Goal: Communication & Community: Answer question/provide support

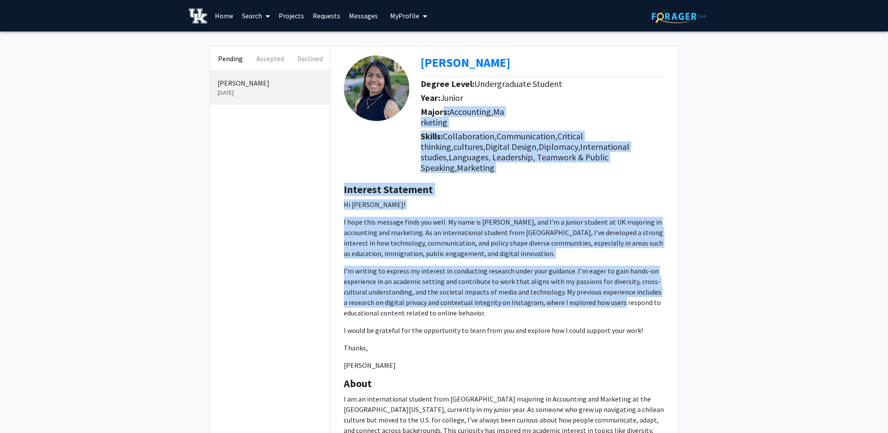
drag, startPoint x: 442, startPoint y: 109, endPoint x: 630, endPoint y: 298, distance: 266.8
click at [614, 297] on div "[PERSON_NAME] Degree Level: Undergraduate Student Year: [PERSON_NAME]: Accounti…" at bounding box center [504, 314] width 347 height 535
click at [698, 298] on div "Pending Accepted Declined [PERSON_NAME] [DATE] [PERSON_NAME] Degree Level: Unde…" at bounding box center [444, 327] width 888 height 593
drag, startPoint x: 420, startPoint y: 133, endPoint x: 681, endPoint y: 306, distance: 313.2
click at [681, 306] on div "[PERSON_NAME] Degree Level: Undergraduate Student Year: [PERSON_NAME]: Accounti…" at bounding box center [504, 326] width 360 height 558
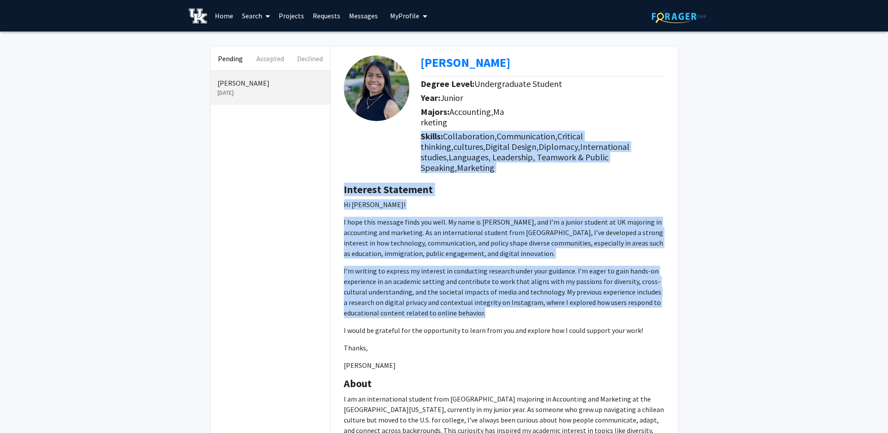
click at [681, 306] on div "[PERSON_NAME] Degree Level: Undergraduate Student Year: [PERSON_NAME]: Accounti…" at bounding box center [504, 326] width 360 height 558
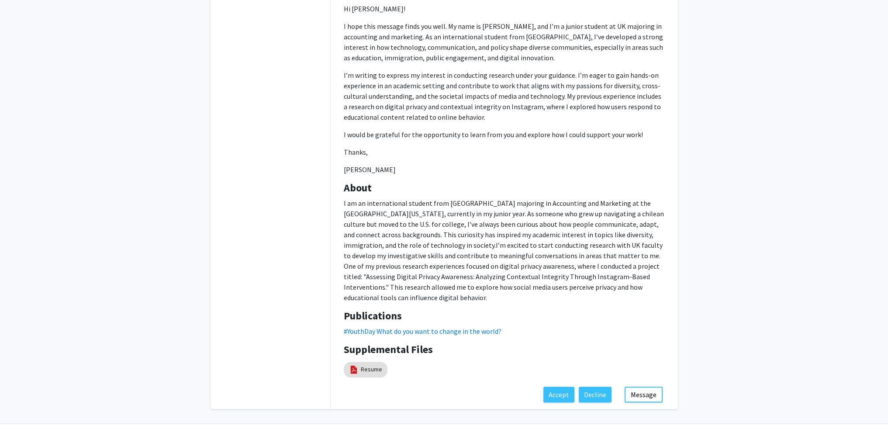
scroll to position [207, 0]
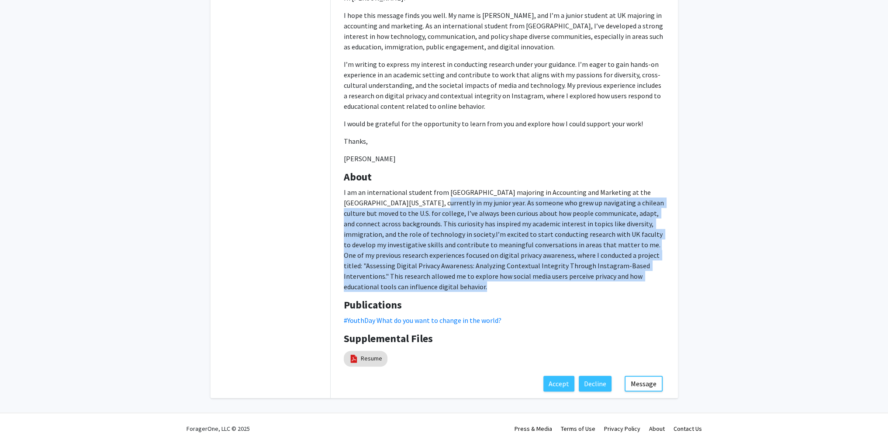
drag, startPoint x: 399, startPoint y: 191, endPoint x: 586, endPoint y: 283, distance: 208.4
click at [585, 283] on div "About I am an international student from [GEOGRAPHIC_DATA] majoring in Accounti…" at bounding box center [504, 235] width 334 height 128
click at [586, 283] on div "About I am an international student from [GEOGRAPHIC_DATA] majoring in Accounti…" at bounding box center [504, 235] width 334 height 128
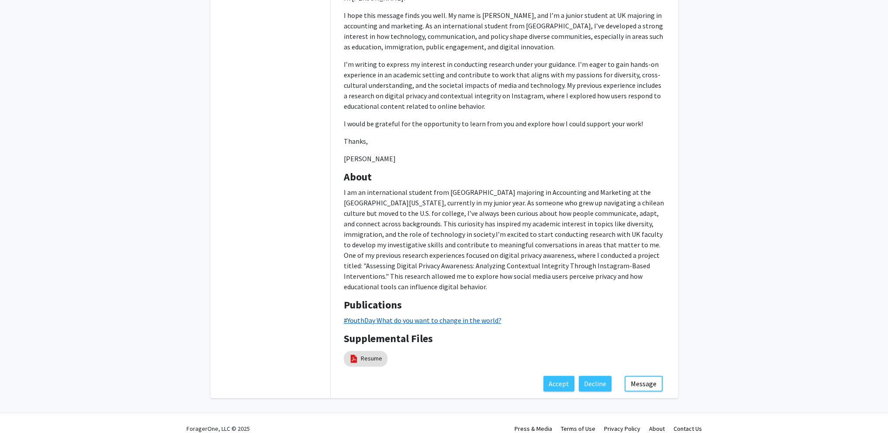
click at [374, 316] on link "#YouthDay What do you want to change in the world?" at bounding box center [423, 320] width 158 height 9
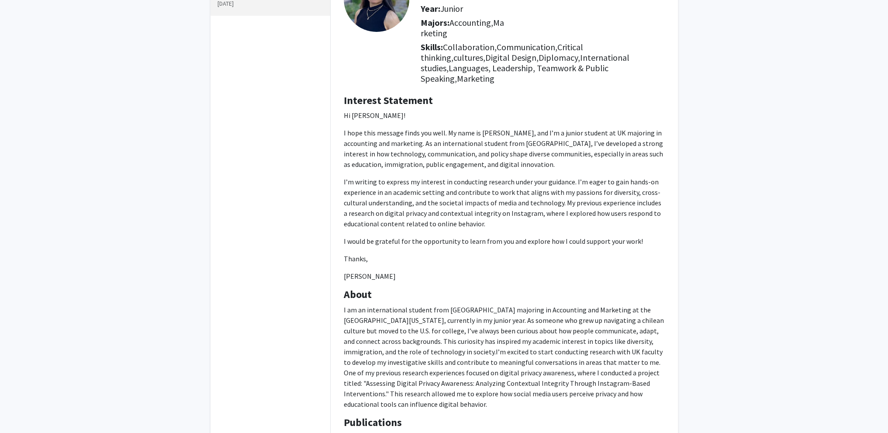
scroll to position [32, 0]
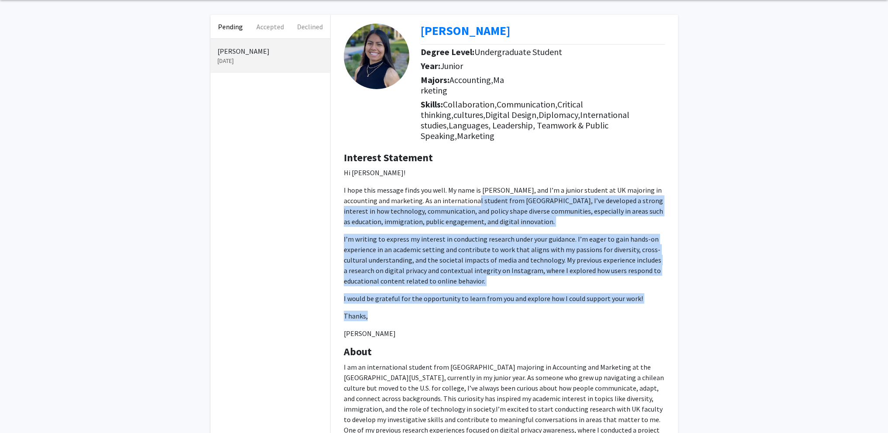
drag, startPoint x: 457, startPoint y: 187, endPoint x: 548, endPoint y: 301, distance: 146.4
click at [548, 301] on p "Hi [PERSON_NAME]! I hope this message finds you well. My name is [PERSON_NAME],…" at bounding box center [504, 252] width 321 height 171
click at [548, 311] on p "Thanks," at bounding box center [504, 316] width 321 height 10
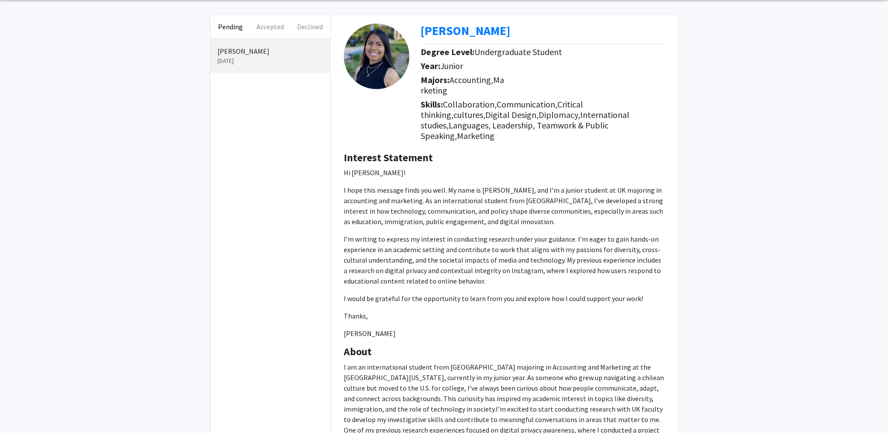
drag, startPoint x: 402, startPoint y: 197, endPoint x: 551, endPoint y: 328, distance: 199.0
click at [551, 328] on div "Interest Statement Hi Yeon! I hope this message finds you well. My name is [PER…" at bounding box center [504, 249] width 334 height 194
click at [554, 311] on p "Thanks," at bounding box center [504, 316] width 321 height 10
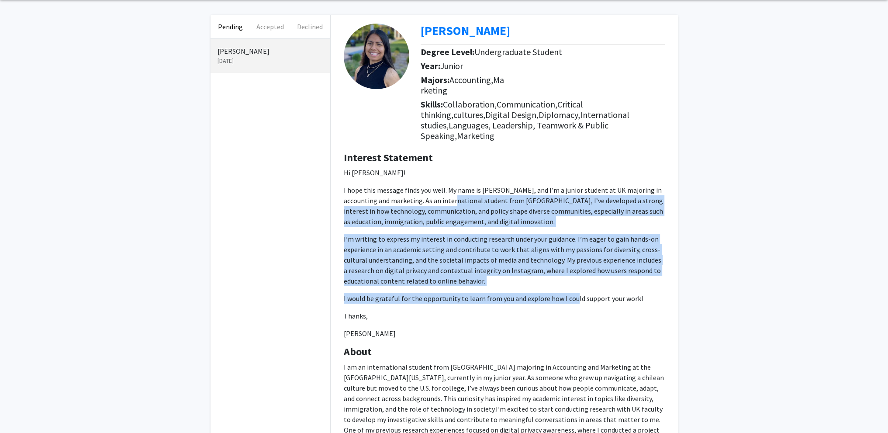
drag, startPoint x: 438, startPoint y: 186, endPoint x: 582, endPoint y: 296, distance: 181.1
click at [573, 291] on p "Hi [PERSON_NAME]! I hope this message finds you well. My name is [PERSON_NAME],…" at bounding box center [504, 252] width 321 height 171
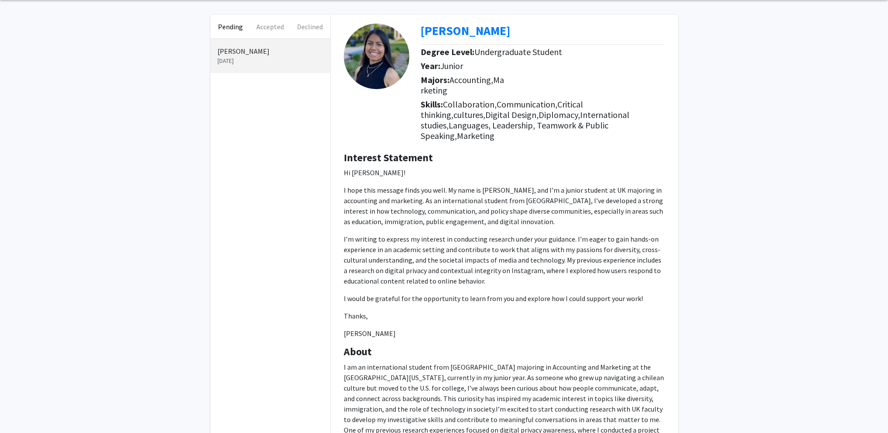
click at [582, 296] on p "Hi [PERSON_NAME]! I hope this message finds you well. My name is [PERSON_NAME],…" at bounding box center [504, 252] width 321 height 171
drag, startPoint x: 411, startPoint y: 203, endPoint x: 555, endPoint y: 330, distance: 192.1
click at [554, 328] on div "Interest Statement Hi Yeon! I hope this message finds you well. My name is [PER…" at bounding box center [504, 249] width 334 height 194
click at [555, 330] on div "Interest Statement Hi Yeon! I hope this message finds you well. My name is [PER…" at bounding box center [504, 249] width 334 height 194
drag, startPoint x: 428, startPoint y: 197, endPoint x: 538, endPoint y: 313, distance: 160.6
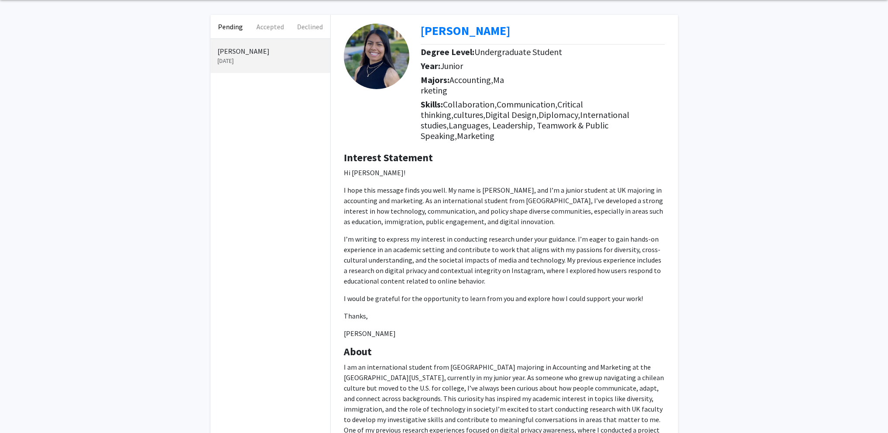
click at [538, 313] on p "Hi [PERSON_NAME]! I hope this message finds you well. My name is [PERSON_NAME],…" at bounding box center [504, 252] width 321 height 171
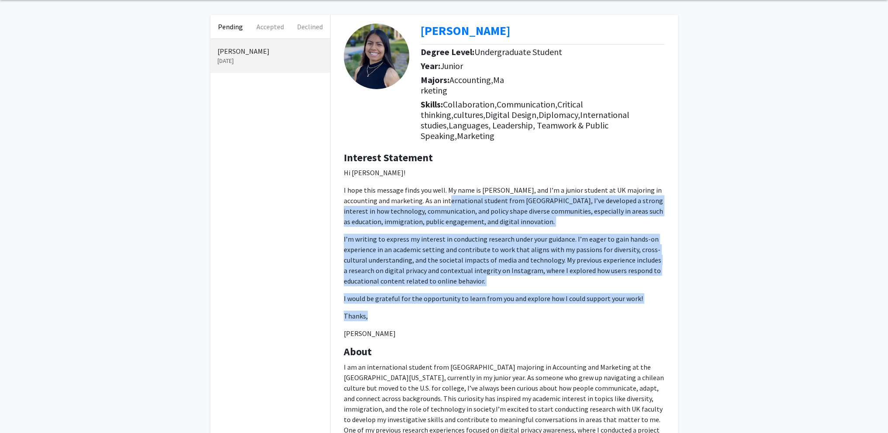
drag, startPoint x: 432, startPoint y: 192, endPoint x: 532, endPoint y: 300, distance: 146.8
click at [532, 300] on p "Hi [PERSON_NAME]! I hope this message finds you well. My name is [PERSON_NAME],…" at bounding box center [504, 252] width 321 height 171
click at [532, 311] on p "Thanks," at bounding box center [504, 316] width 321 height 10
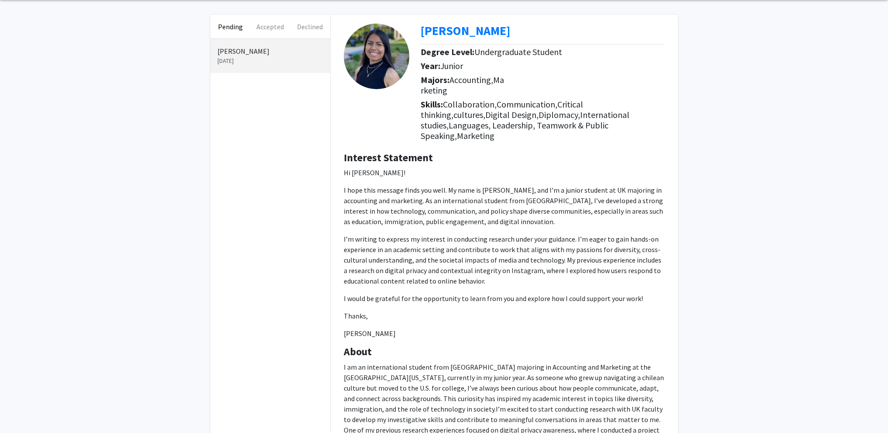
drag, startPoint x: 400, startPoint y: 195, endPoint x: 573, endPoint y: 325, distance: 215.5
click at [573, 325] on p "Hi [PERSON_NAME]! I hope this message finds you well. My name is [PERSON_NAME],…" at bounding box center [504, 252] width 321 height 171
click at [573, 328] on p "[PERSON_NAME]" at bounding box center [504, 333] width 321 height 10
click at [438, 293] on p "I would be grateful for the opportunity to learn from you and explore how I cou…" at bounding box center [504, 298] width 321 height 10
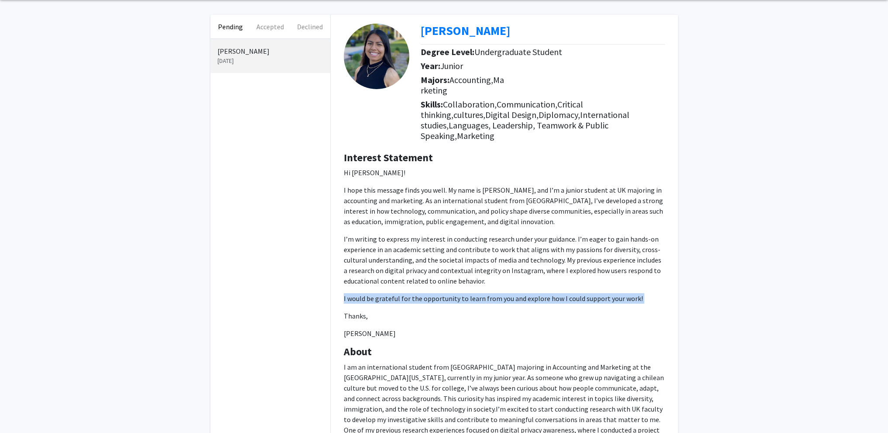
click at [438, 293] on p "I would be grateful for the opportunity to learn from you and explore how I cou…" at bounding box center [504, 298] width 321 height 10
click at [493, 328] on p "[PERSON_NAME]" at bounding box center [504, 333] width 321 height 10
click at [504, 293] on p "I would be grateful for the opportunity to learn from you and explore how I cou…" at bounding box center [504, 298] width 321 height 10
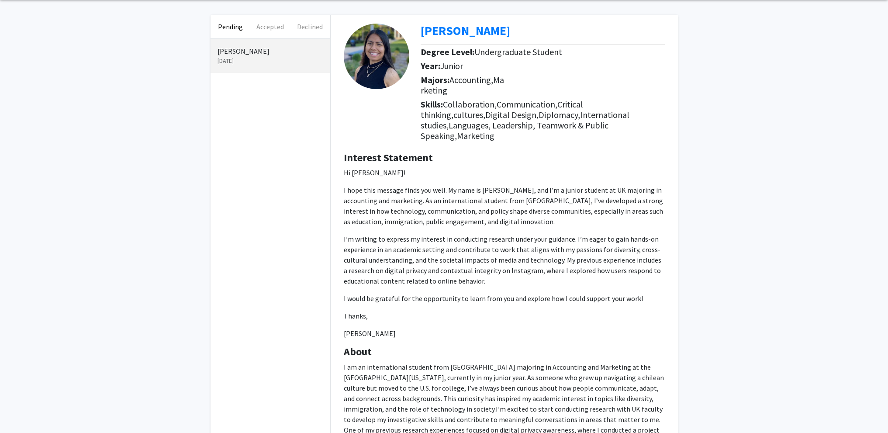
click at [577, 328] on p "[PERSON_NAME]" at bounding box center [504, 333] width 321 height 10
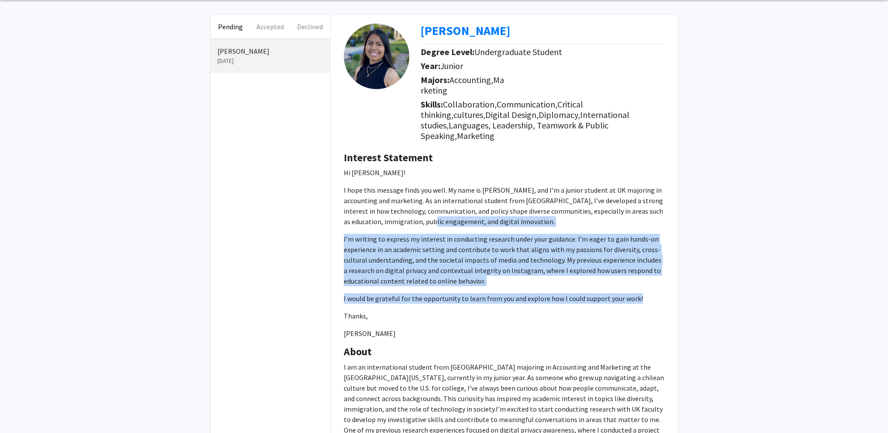
drag, startPoint x: 417, startPoint y: 212, endPoint x: 685, endPoint y: 288, distance: 278.7
click at [685, 288] on div "Pending Accepted Declined [PERSON_NAME] [DATE] [PERSON_NAME] Degree Level: Unde…" at bounding box center [444, 296] width 888 height 593
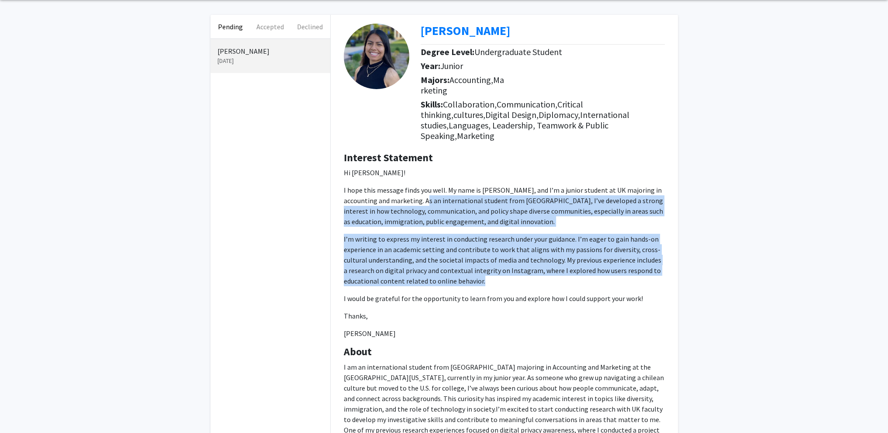
drag, startPoint x: 407, startPoint y: 186, endPoint x: 613, endPoint y: 266, distance: 220.7
click at [613, 265] on p "Hi [PERSON_NAME]! I hope this message finds you well. My name is [PERSON_NAME],…" at bounding box center [504, 252] width 321 height 171
click at [613, 266] on p "I’m writing to express my interest in conducting research under your guidance. …" at bounding box center [504, 260] width 321 height 52
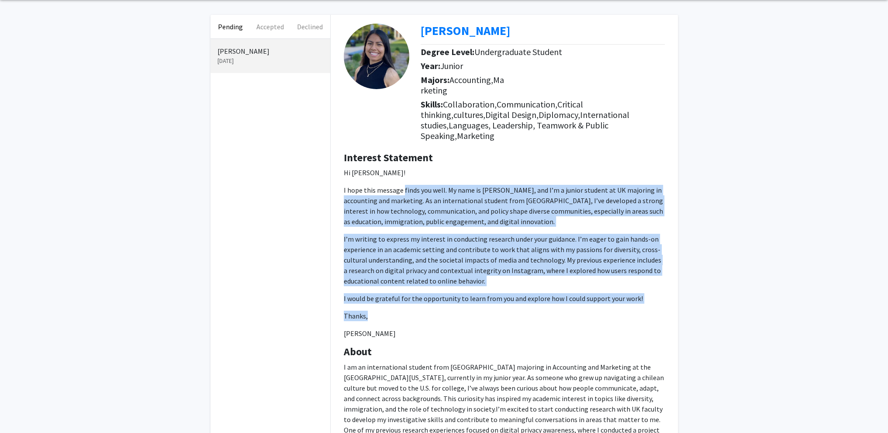
drag, startPoint x: 403, startPoint y: 175, endPoint x: 574, endPoint y: 297, distance: 210.5
click at [574, 297] on p "Hi [PERSON_NAME]! I hope this message finds you well. My name is [PERSON_NAME],…" at bounding box center [504, 252] width 321 height 171
drag, startPoint x: 370, startPoint y: 176, endPoint x: 566, endPoint y: 297, distance: 230.4
click at [566, 297] on p "Hi [PERSON_NAME]! I hope this message finds you well. My name is [PERSON_NAME],…" at bounding box center [504, 252] width 321 height 171
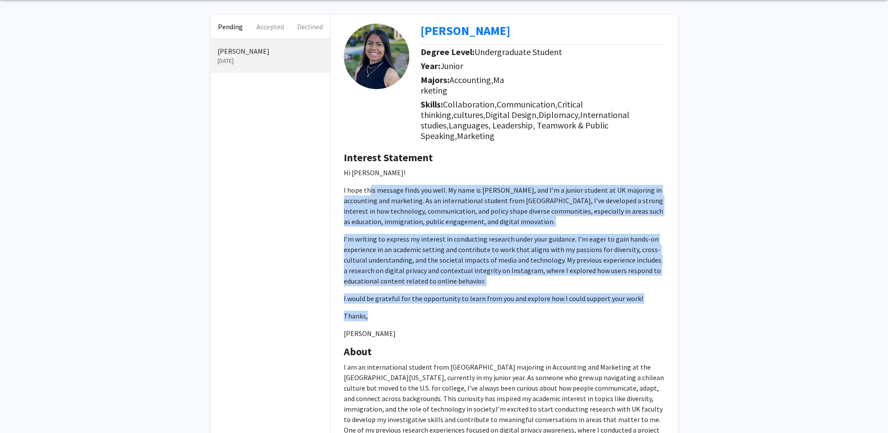
click at [566, 297] on p "Hi [PERSON_NAME]! I hope this message finds you well. My name is [PERSON_NAME],…" at bounding box center [504, 252] width 321 height 171
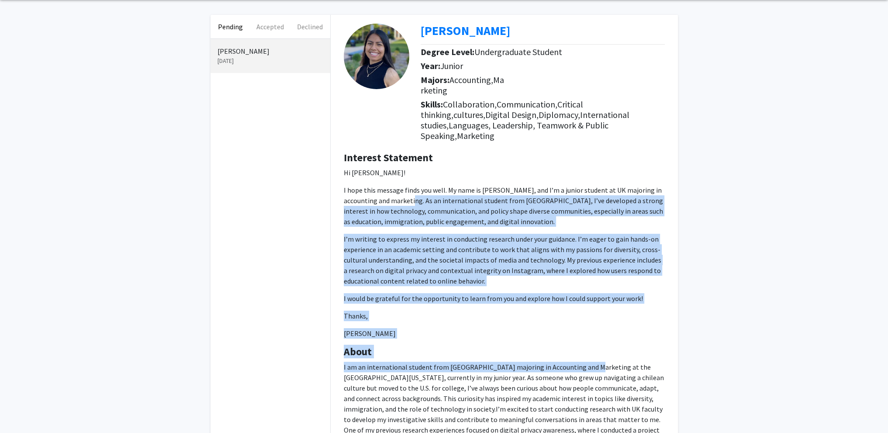
drag, startPoint x: 395, startPoint y: 186, endPoint x: 580, endPoint y: 353, distance: 249.5
click at [580, 353] on div "[PERSON_NAME] Degree Level: Undergraduate Student Year: [PERSON_NAME]: Accounti…" at bounding box center [504, 282] width 347 height 535
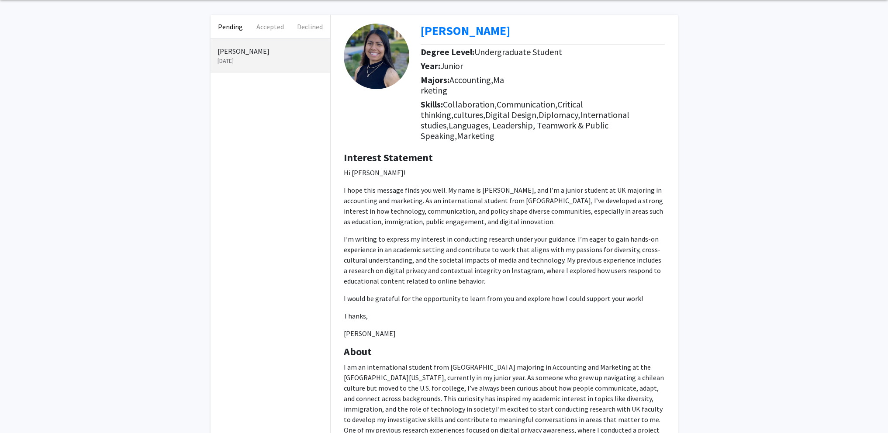
click at [583, 348] on div "About I am an international student from [GEOGRAPHIC_DATA] majoring in Accounti…" at bounding box center [504, 409] width 334 height 128
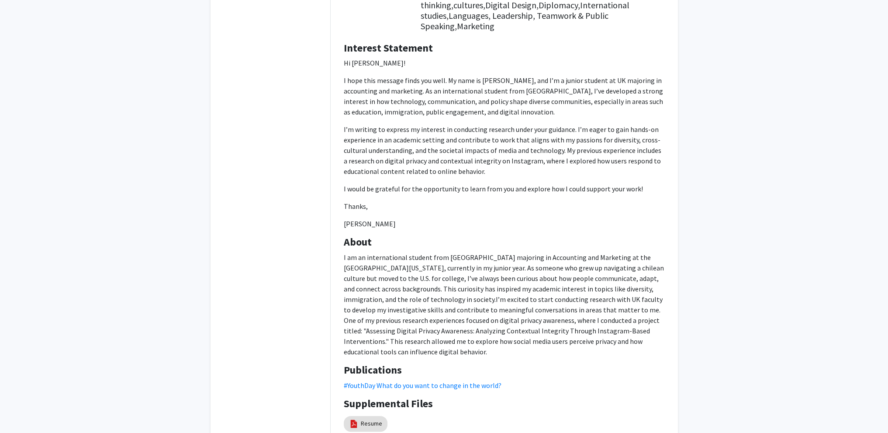
scroll to position [207, 0]
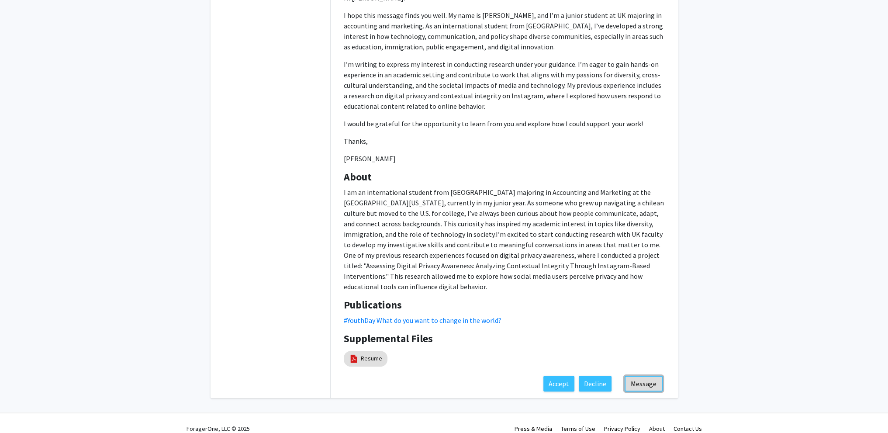
click at [651, 376] on button "Message" at bounding box center [643, 384] width 38 height 16
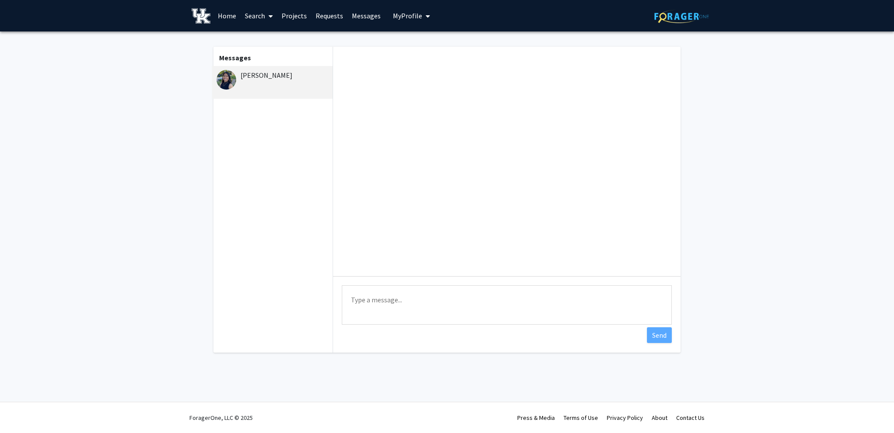
click at [470, 309] on textarea "Type a message" at bounding box center [507, 304] width 330 height 39
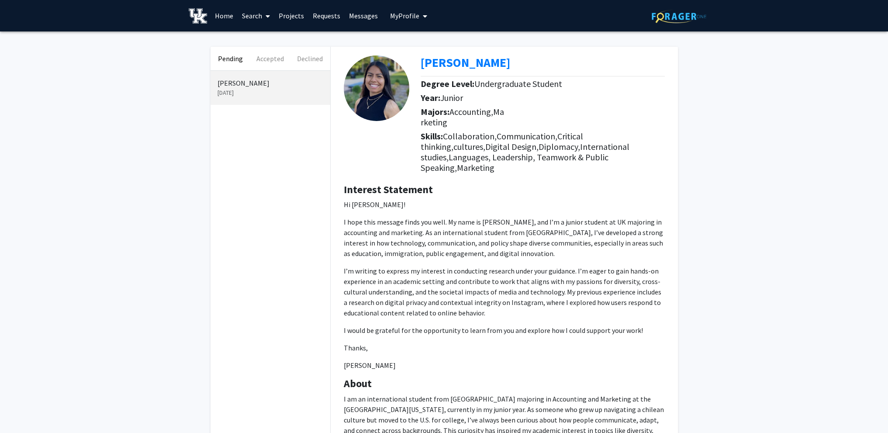
click at [273, 88] on p "[DATE]" at bounding box center [270, 92] width 106 height 9
click at [228, 56] on button "Pending" at bounding box center [230, 59] width 40 height 24
click at [369, 19] on link "Messages" at bounding box center [364, 15] width 38 height 31
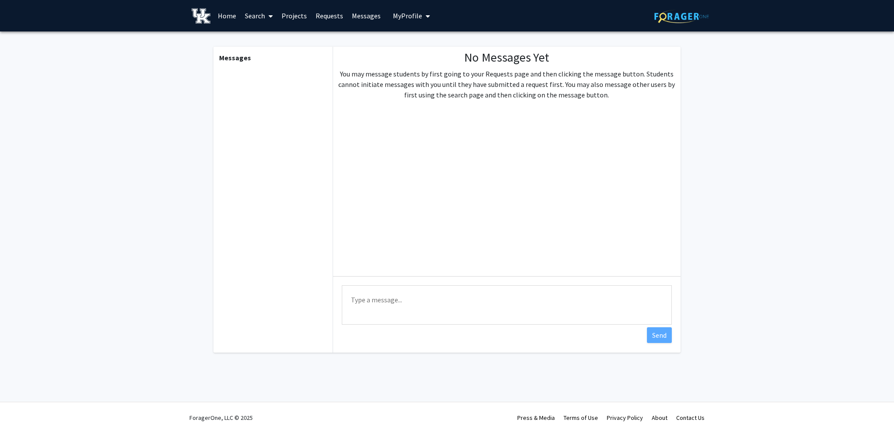
click at [332, 19] on link "Requests" at bounding box center [329, 15] width 36 height 31
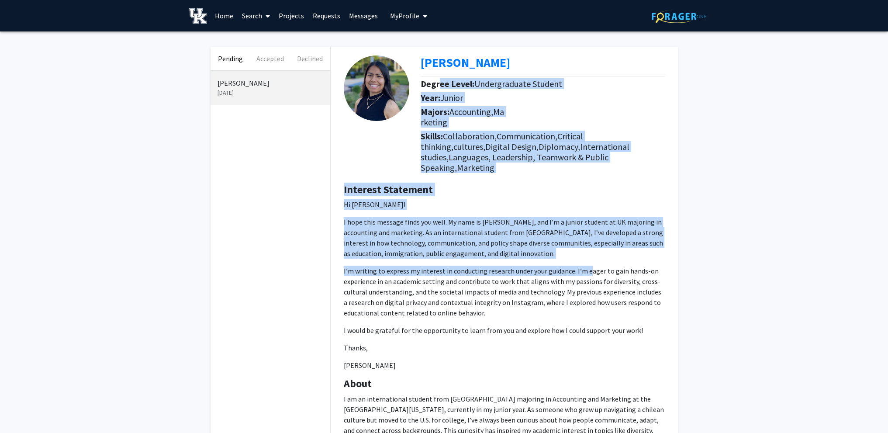
drag, startPoint x: 438, startPoint y: 83, endPoint x: 590, endPoint y: 263, distance: 236.1
click at [589, 260] on div "[PERSON_NAME] Degree Level: Undergraduate Student Year: [PERSON_NAME]: Accounti…" at bounding box center [504, 314] width 347 height 535
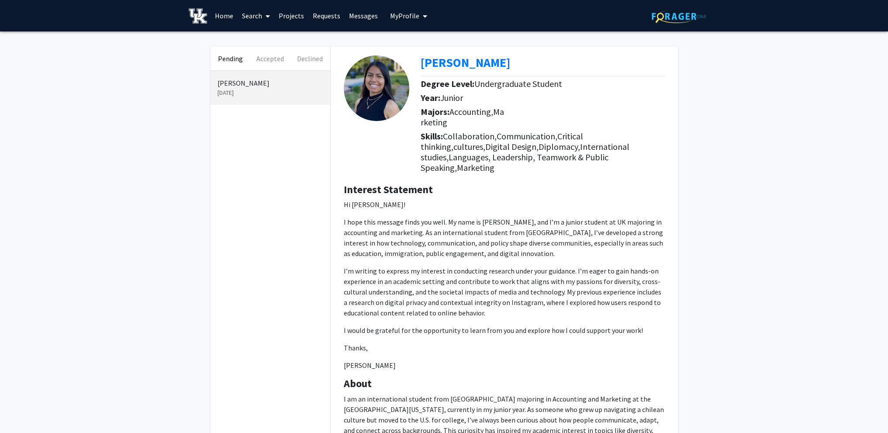
click at [591, 266] on p "I’m writing to express my interest in conducting research under your guidance. …" at bounding box center [504, 292] width 321 height 52
